Goal: Task Accomplishment & Management: Manage account settings

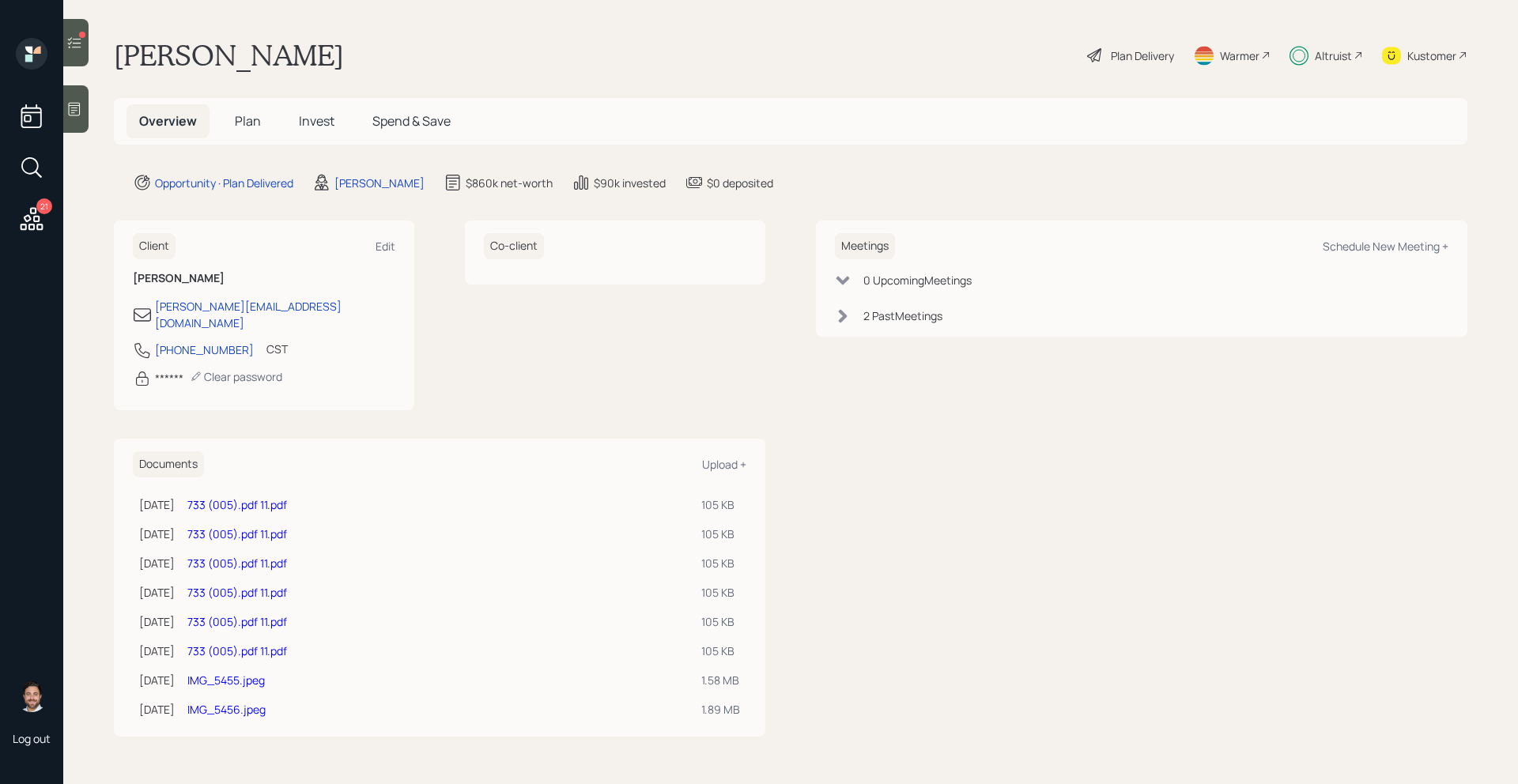
click at [319, 119] on span "Invest" at bounding box center [317, 121] width 36 height 17
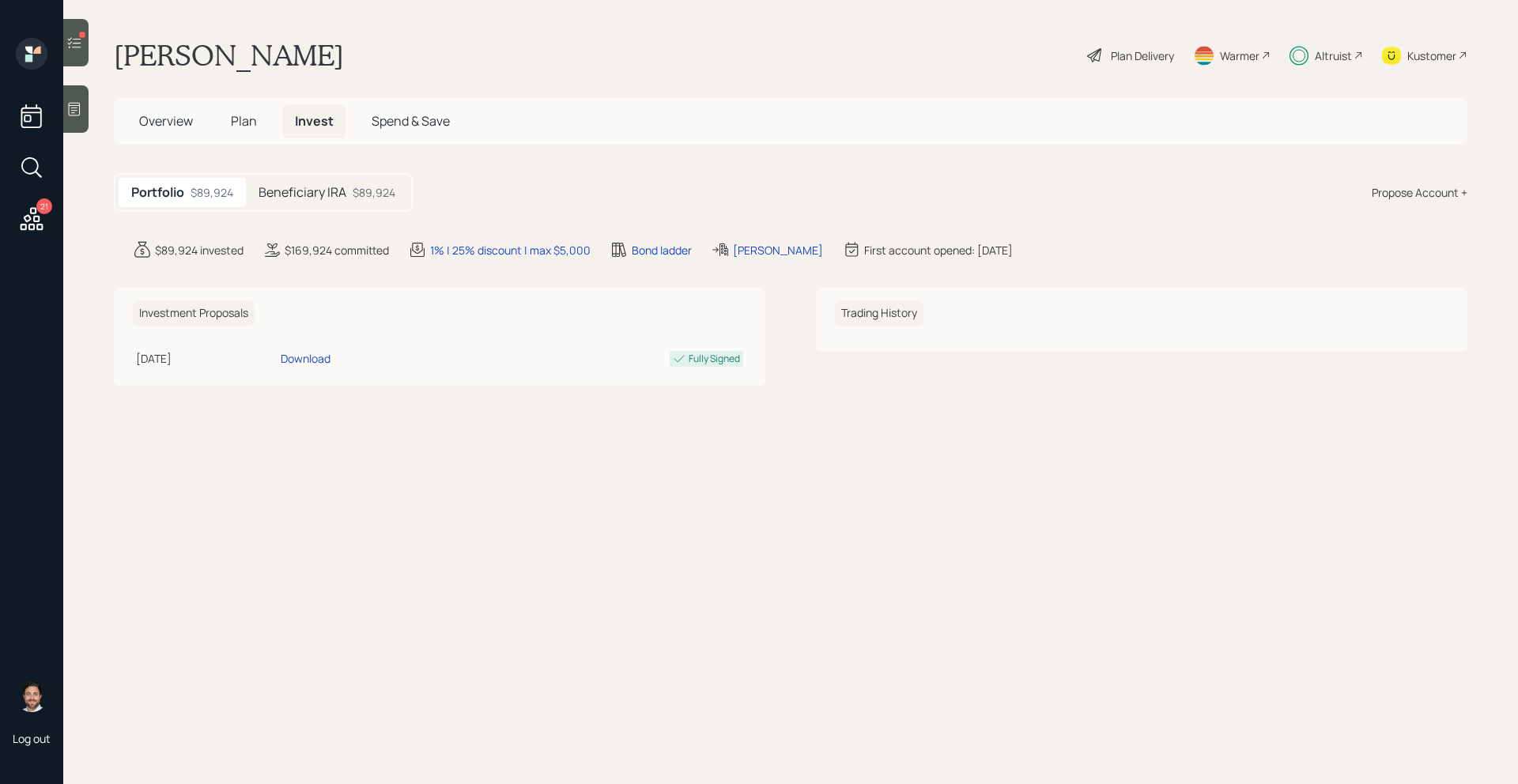
click at [86, 46] on div at bounding box center [75, 42] width 25 height 48
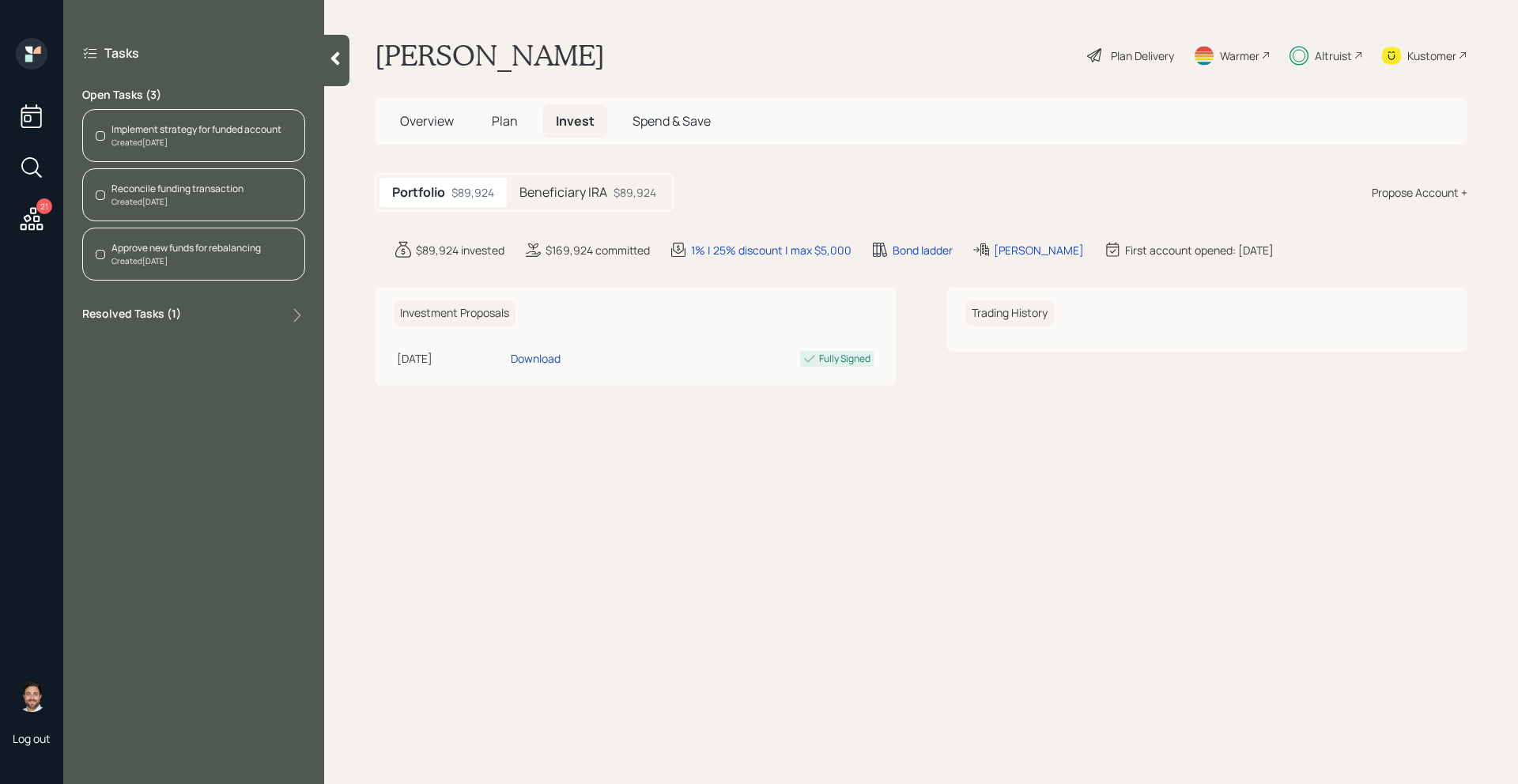
click at [170, 134] on div "Implement strategy for funded account" at bounding box center [197, 130] width 170 height 15
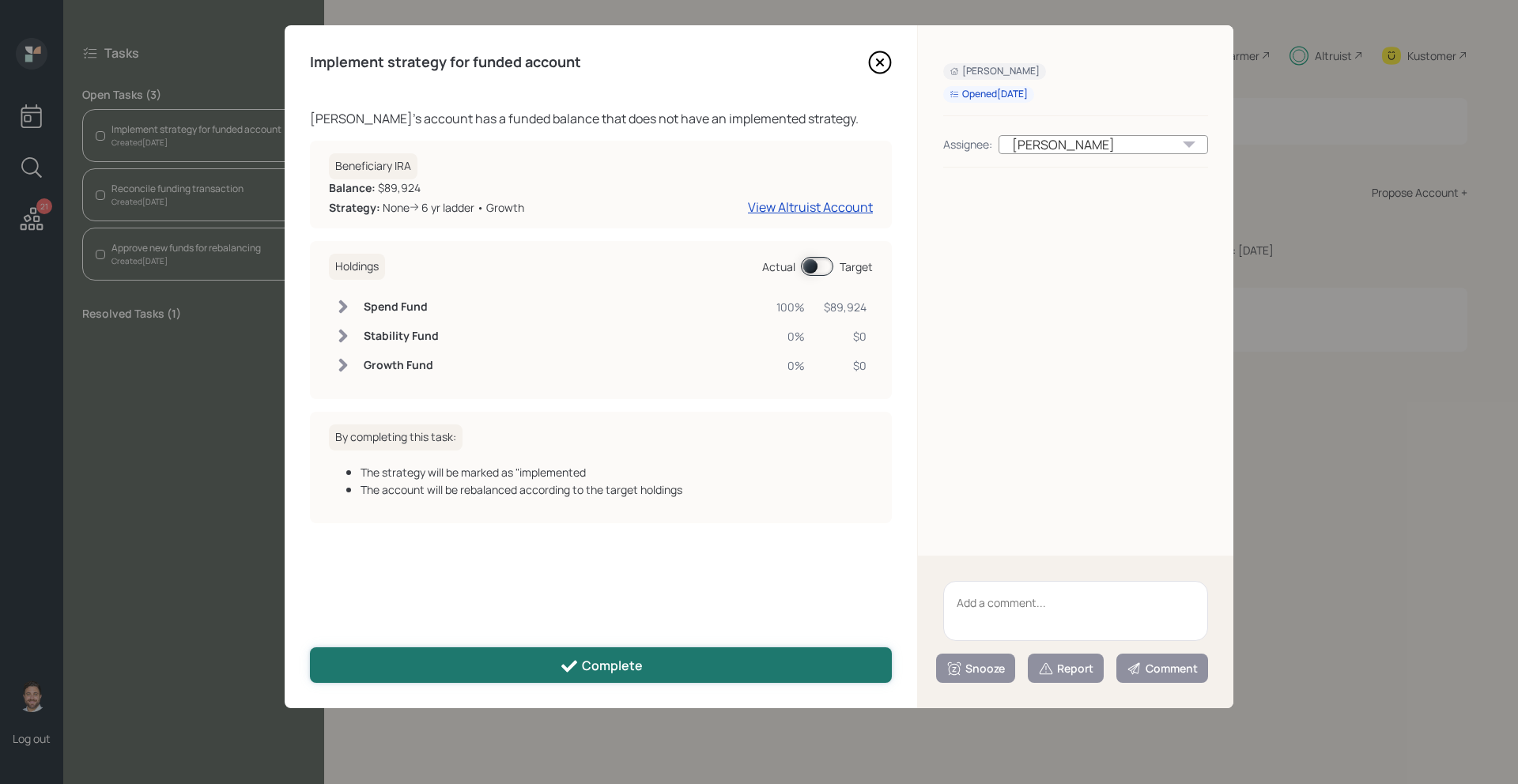
click at [556, 668] on button "Complete" at bounding box center [601, 666] width 582 height 36
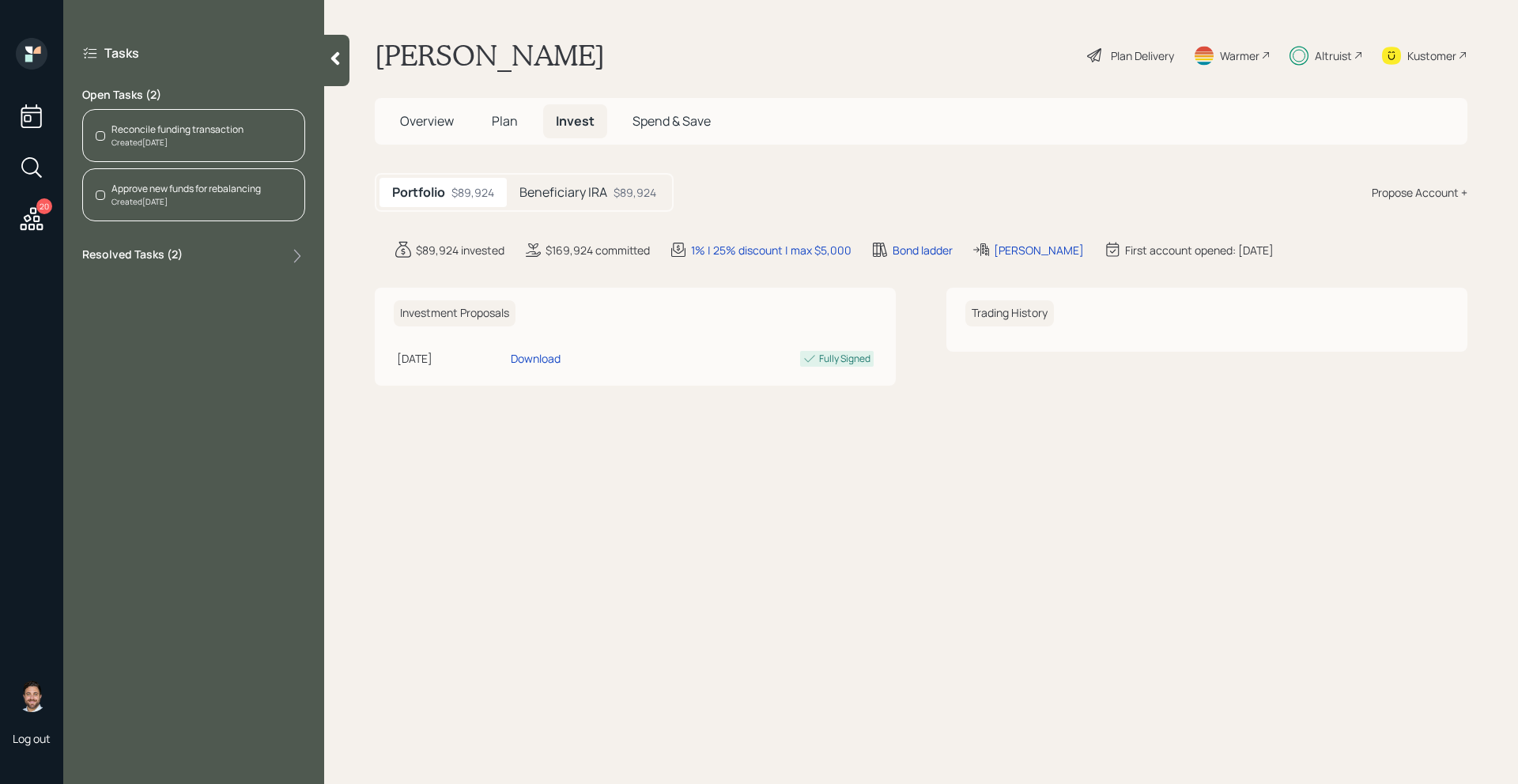
click at [236, 124] on div "Reconcile funding transaction" at bounding box center [177, 130] width 132 height 15
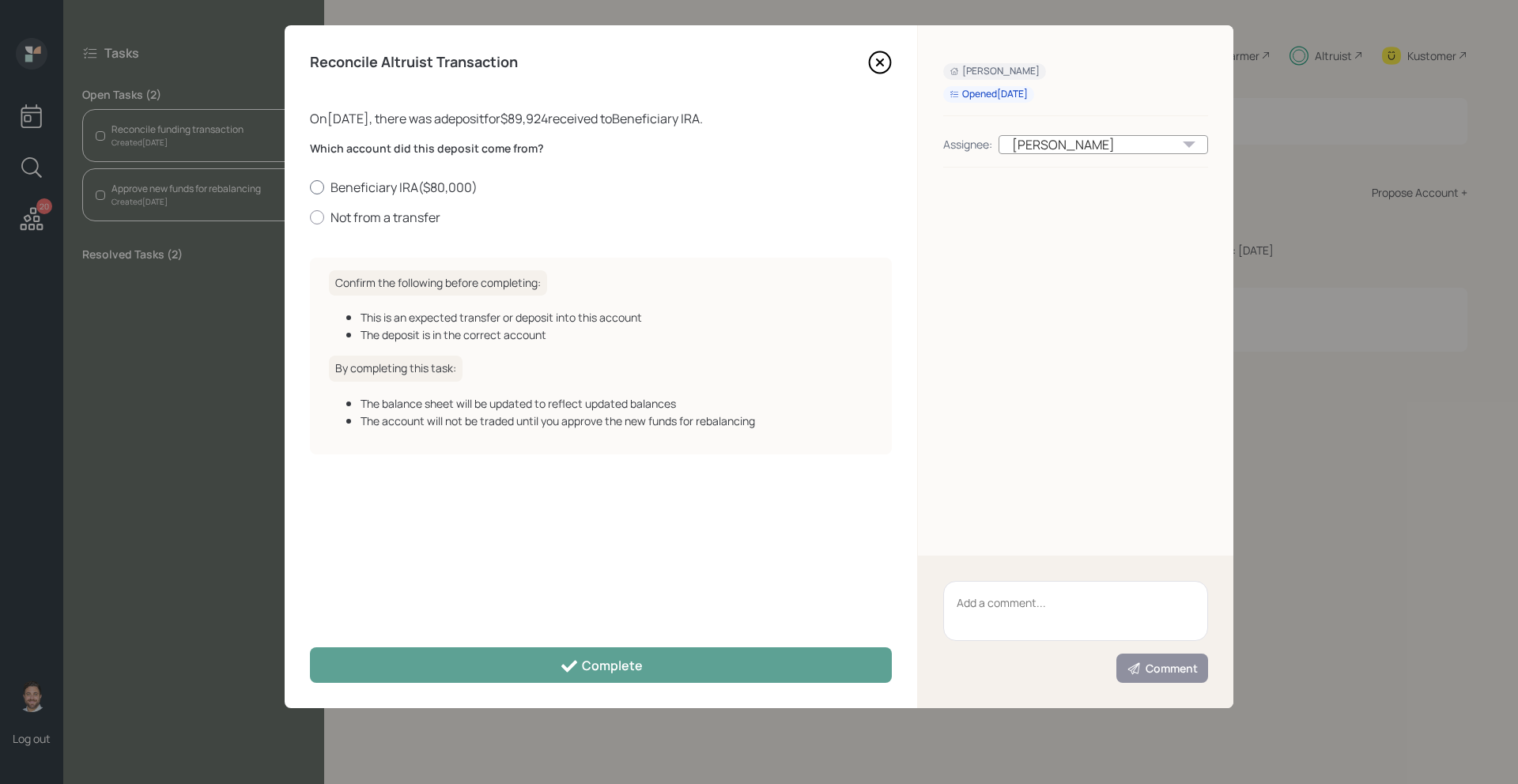
click at [412, 185] on label "Beneficiary IRA ( $80,000 )" at bounding box center [601, 187] width 582 height 17
click at [310, 186] on input "Beneficiary IRA ( $80,000 )" at bounding box center [309, 186] width 1 height 1
radio input "true"
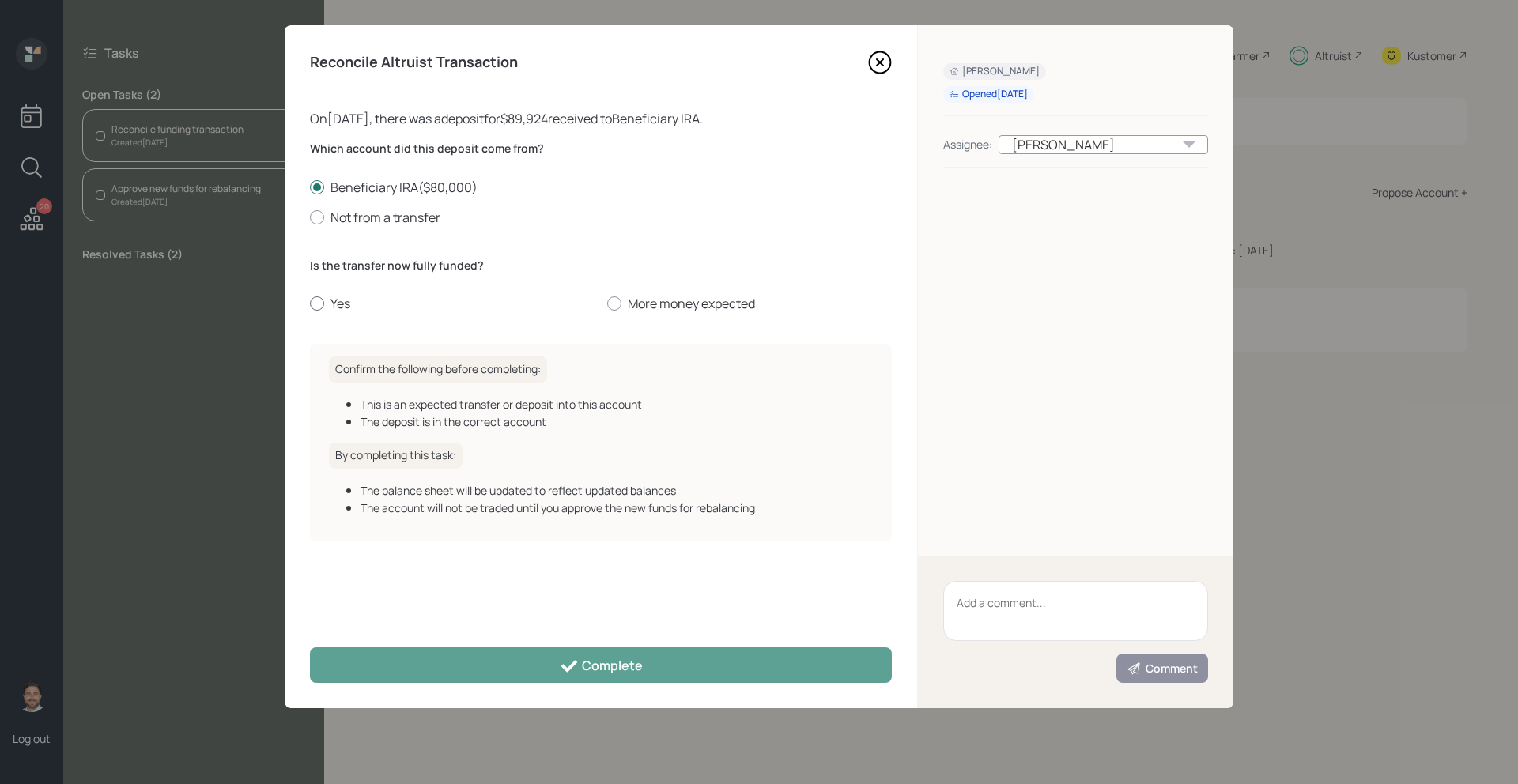
click at [326, 298] on label "Yes" at bounding box center [452, 303] width 284 height 17
click at [310, 304] on input "Yes" at bounding box center [309, 304] width 1 height 1
radio input "true"
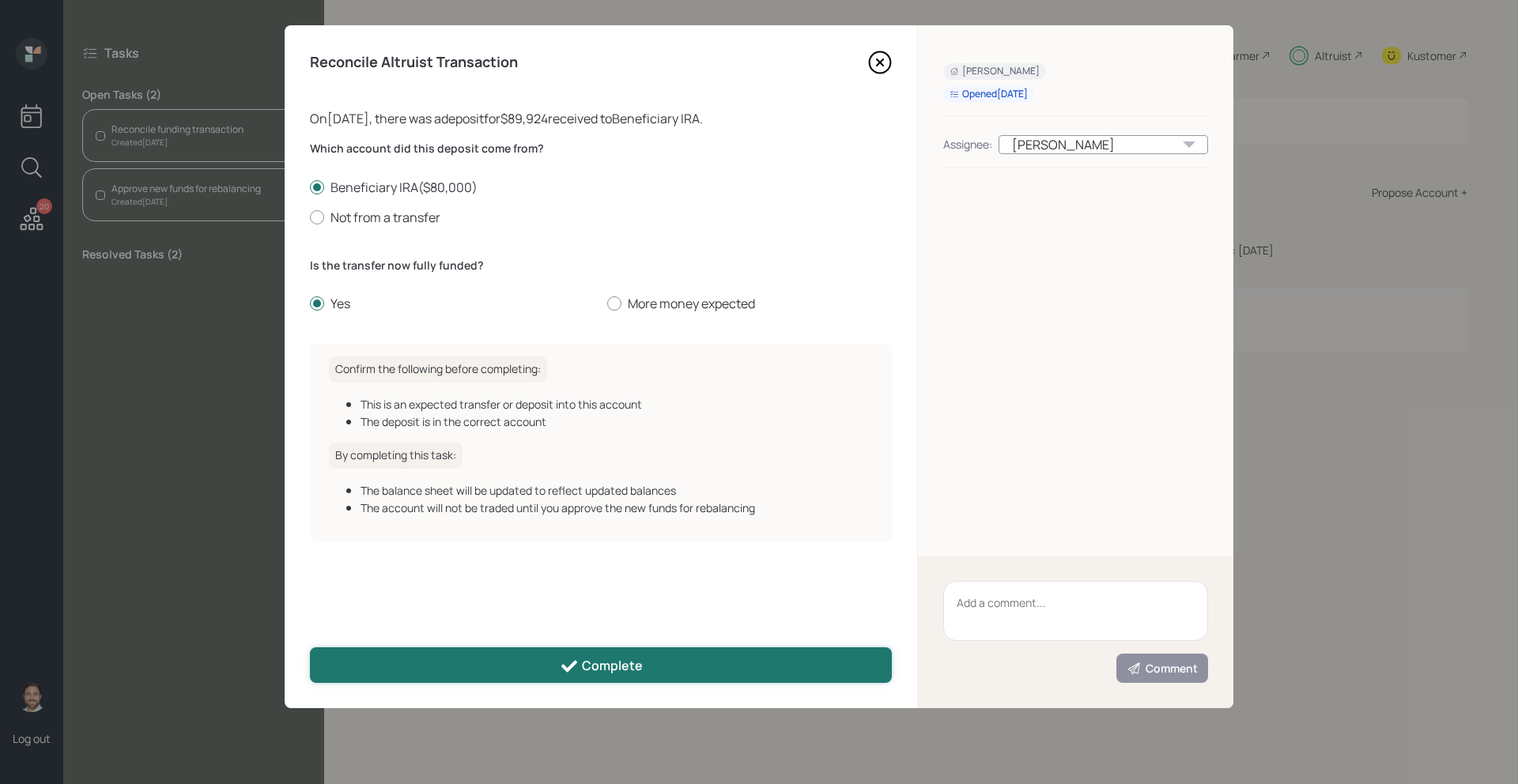
click at [440, 670] on button "Complete" at bounding box center [601, 666] width 582 height 36
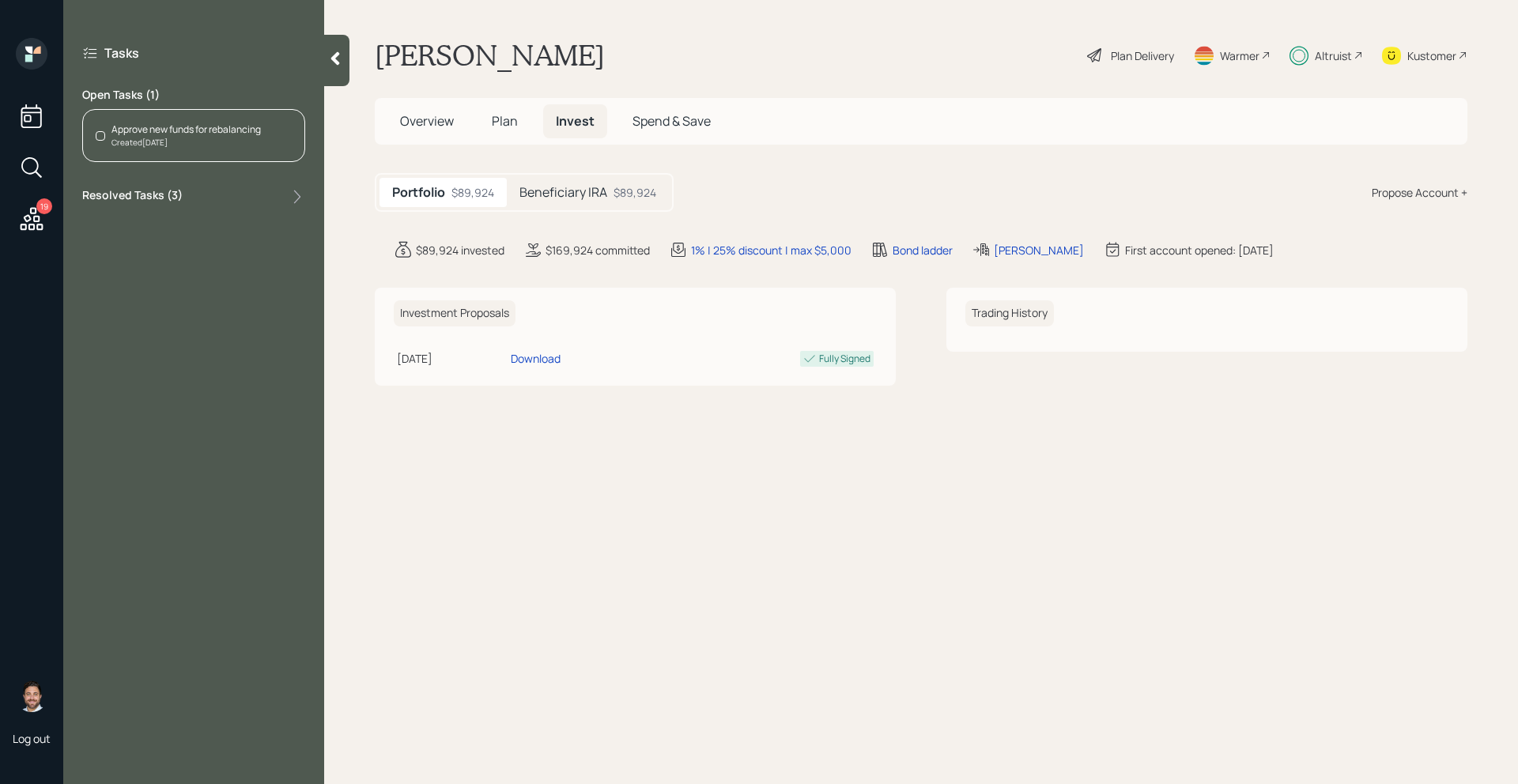
click at [233, 131] on div "Approve new funds for rebalancing" at bounding box center [186, 130] width 150 height 15
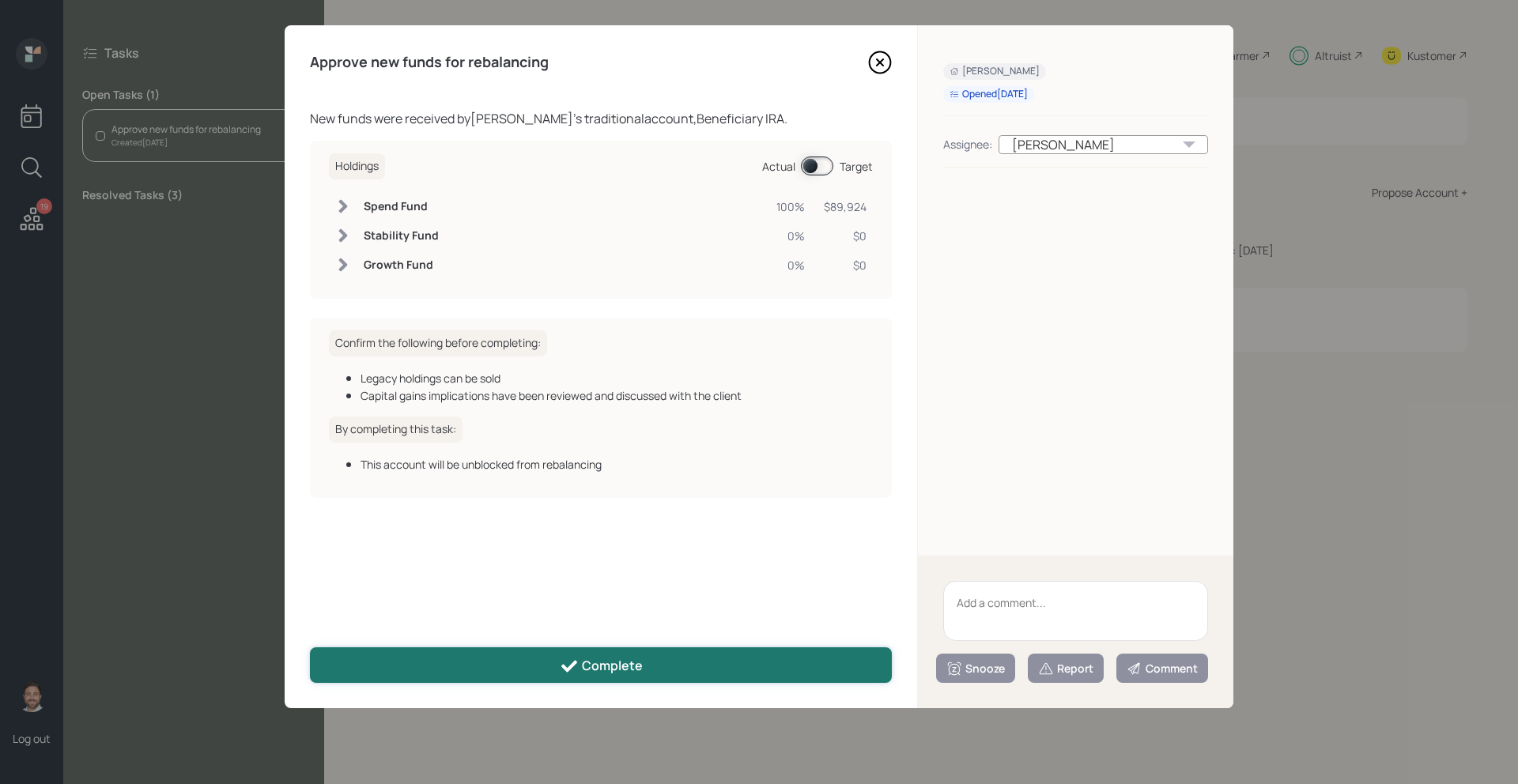
click at [596, 667] on div "Complete" at bounding box center [601, 666] width 83 height 19
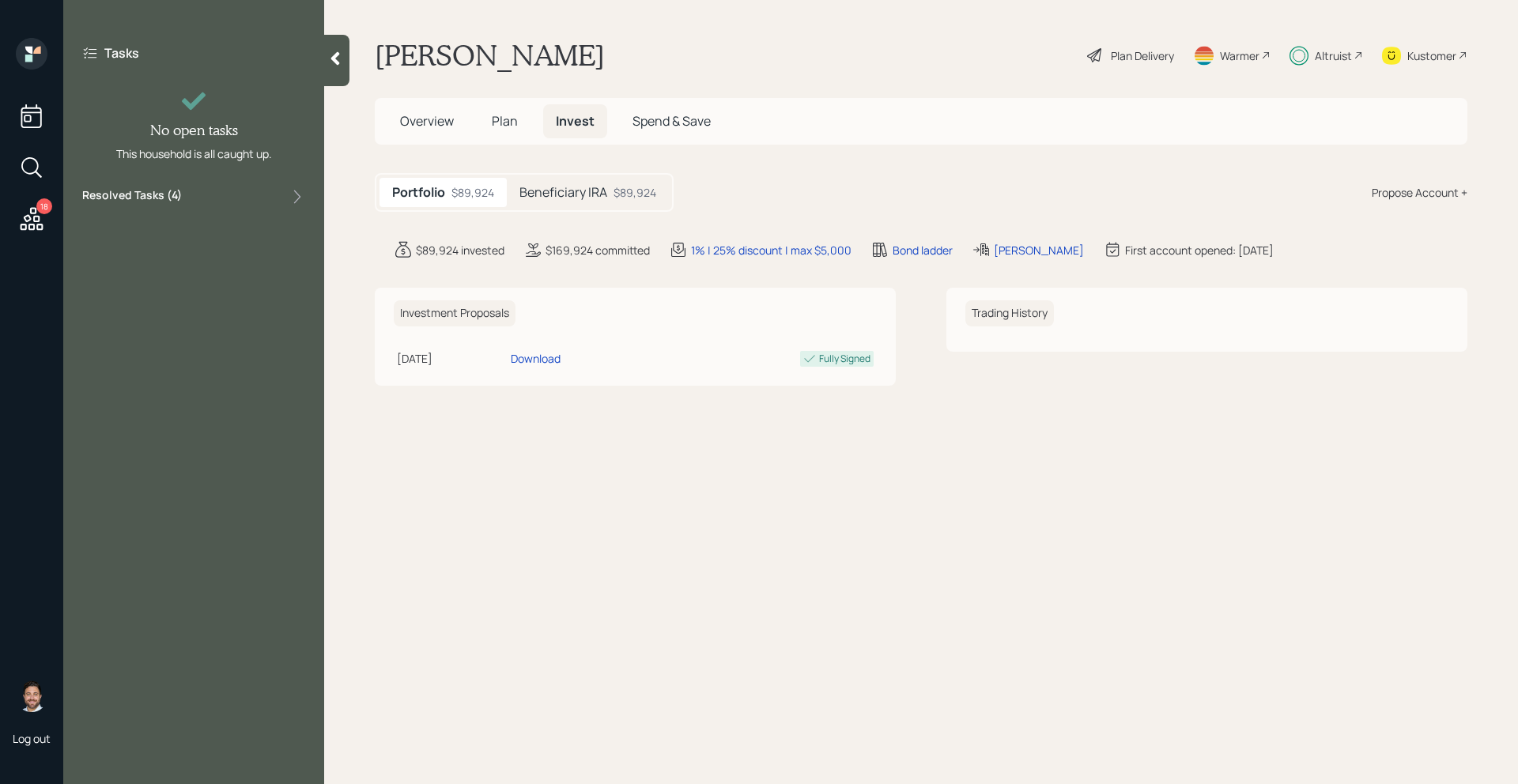
click at [1433, 55] on div "Kustomer" at bounding box center [1432, 56] width 49 height 17
click at [36, 229] on icon at bounding box center [31, 219] width 28 height 28
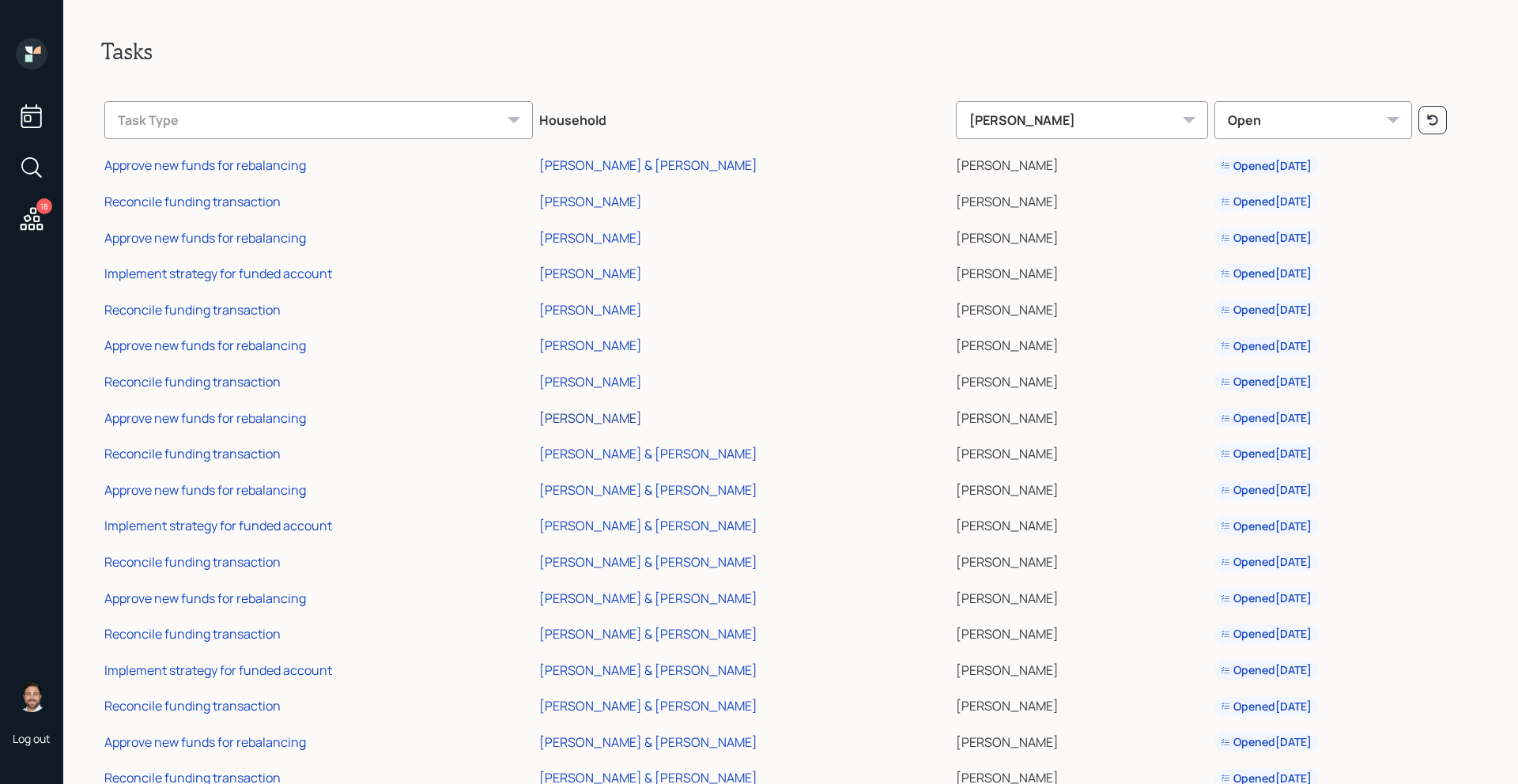
click at [642, 415] on div "[PERSON_NAME]" at bounding box center [591, 418] width 103 height 17
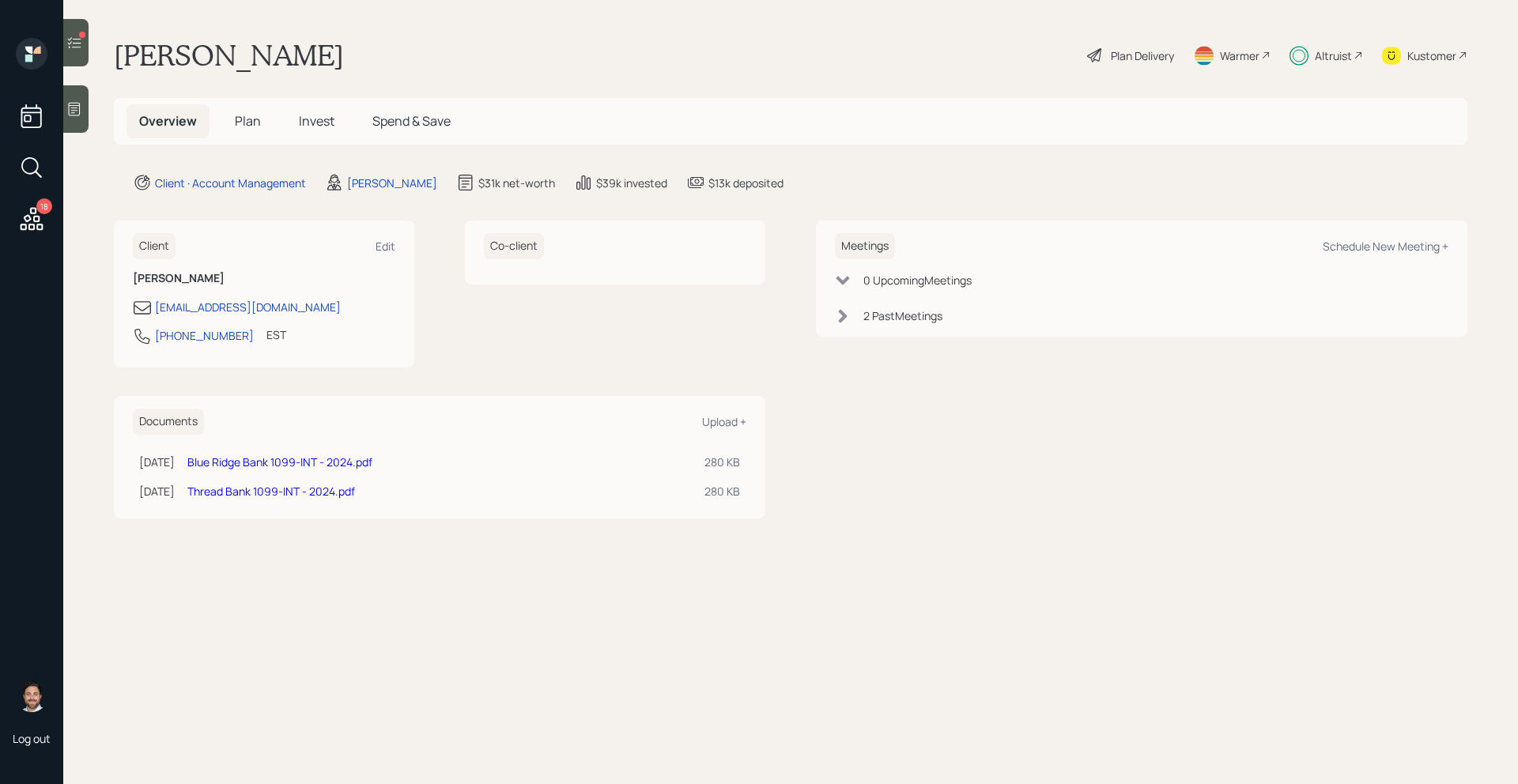
click at [84, 36] on div at bounding box center [83, 35] width 6 height 6
